Goal: Check status

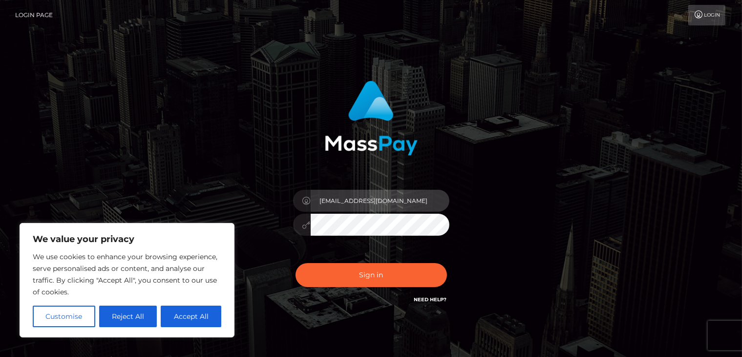
type input "Areg"
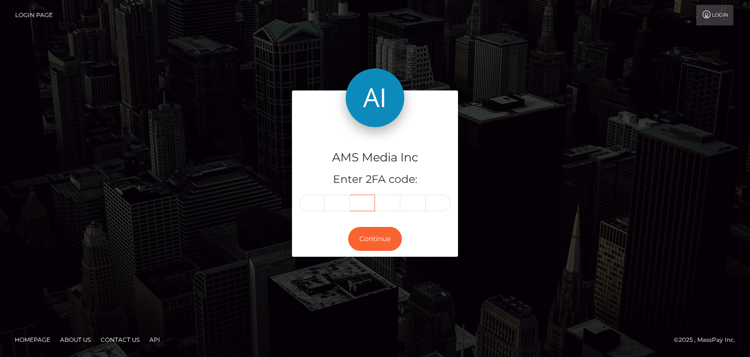
type input "458640"
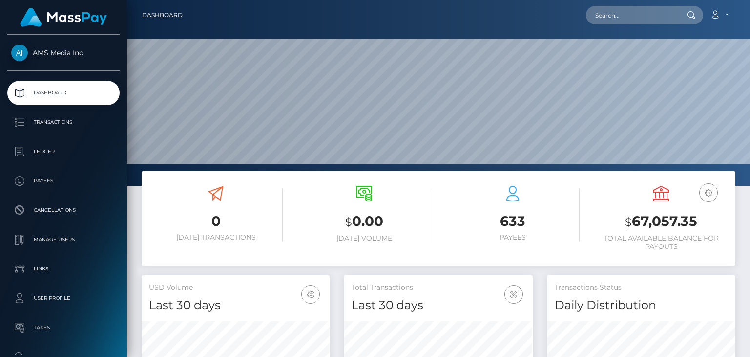
scroll to position [173, 188]
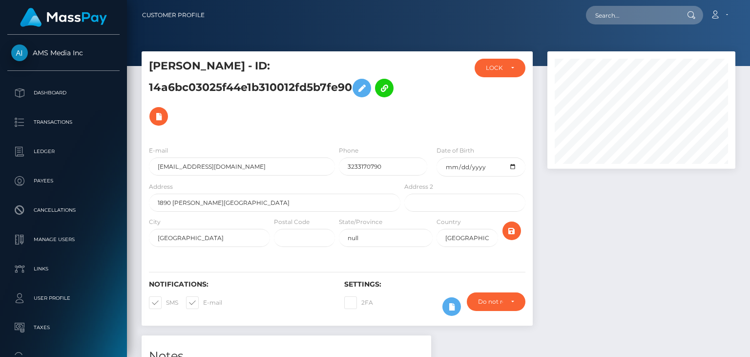
scroll to position [117, 188]
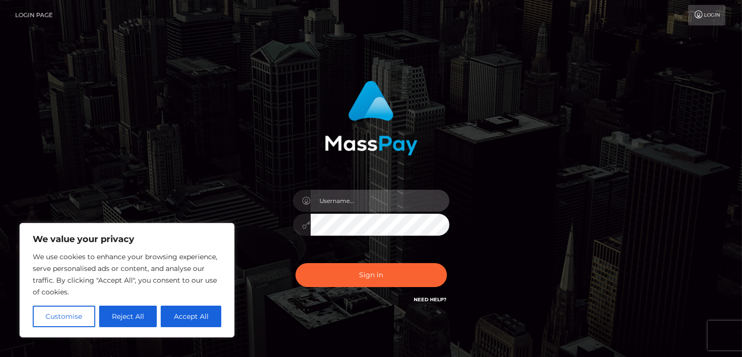
type input "Areg"
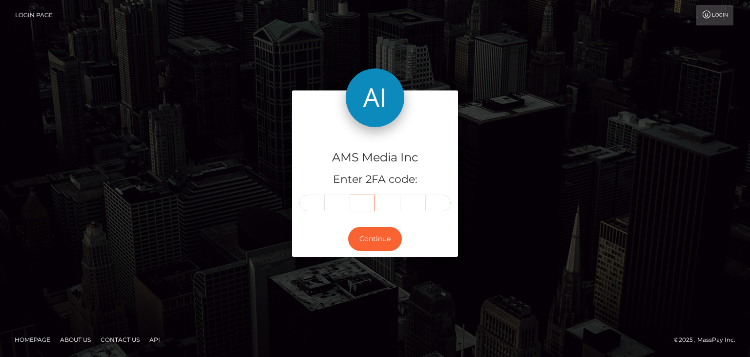
type input "954163"
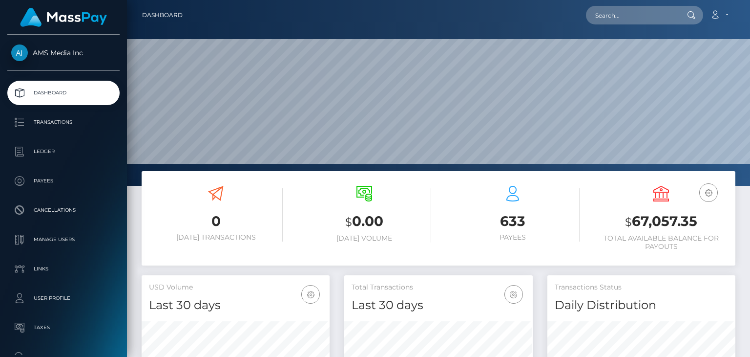
scroll to position [173, 188]
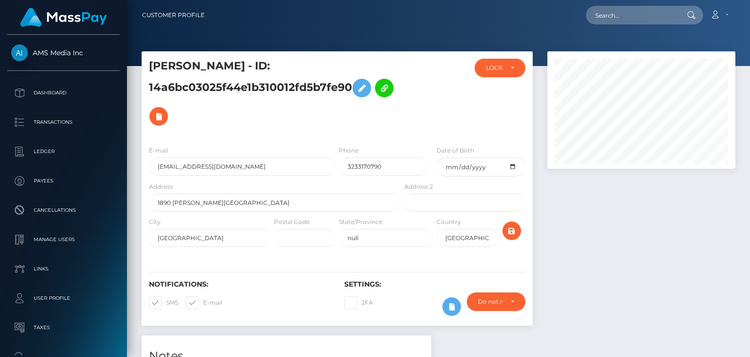
scroll to position [117, 188]
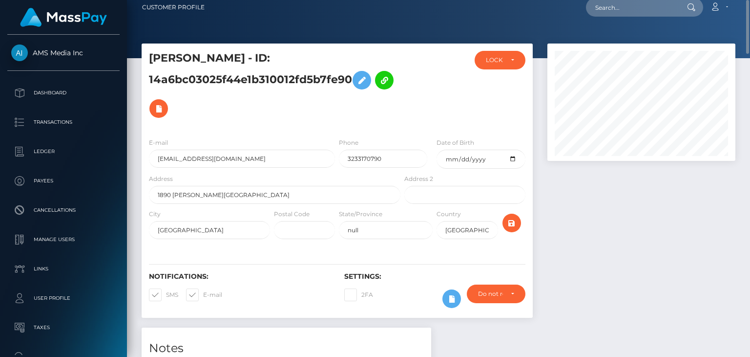
scroll to position [7, 0]
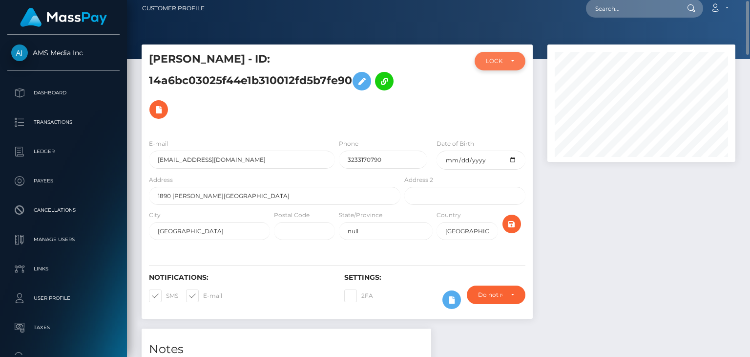
click at [516, 60] on div "LOCKED" at bounding box center [500, 61] width 50 height 19
click at [609, 244] on div at bounding box center [641, 186] width 203 height 284
